Goal: Task Accomplishment & Management: Use online tool/utility

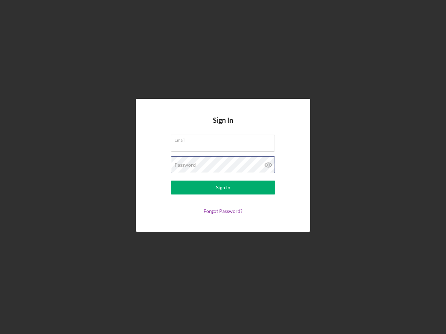
click at [223, 167] on div "Password" at bounding box center [223, 164] width 104 height 17
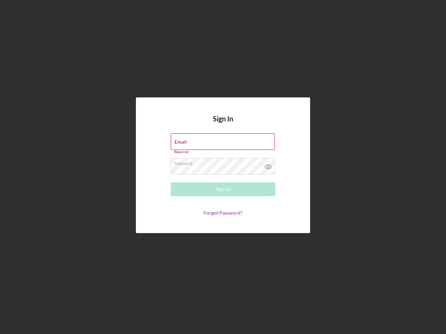
click at [268, 165] on icon at bounding box center [267, 166] width 17 height 17
